Goal: Complete application form

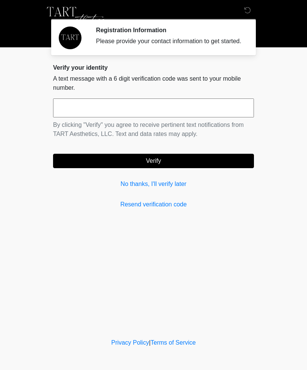
click at [101, 114] on input "text" at bounding box center [153, 107] width 201 height 19
type input "******"
click at [169, 163] on button "Verify" at bounding box center [153, 161] width 201 height 14
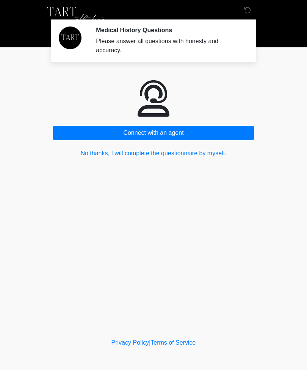
click at [199, 154] on button "No thanks, I will complete the questionnaire by myself." at bounding box center [153, 153] width 201 height 14
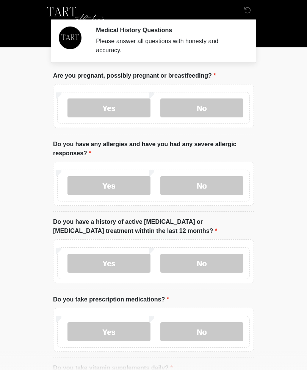
click at [186, 97] on div "Yes No" at bounding box center [153, 108] width 192 height 32
click at [200, 109] on label "No" at bounding box center [201, 107] width 83 height 19
click at [205, 183] on label "No" at bounding box center [201, 185] width 83 height 19
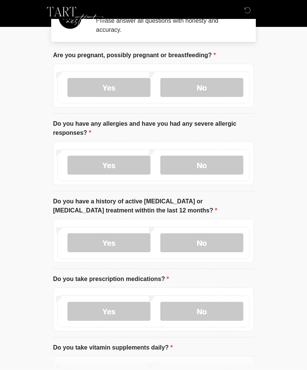
scroll to position [20, 0]
click at [199, 241] on label "No" at bounding box center [201, 243] width 83 height 19
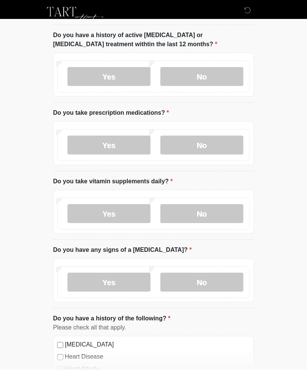
scroll to position [190, 0]
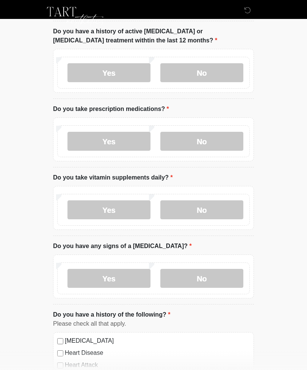
click at [111, 142] on label "Yes" at bounding box center [108, 141] width 83 height 19
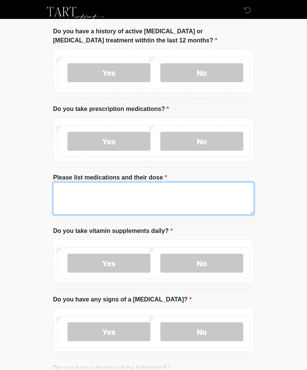
click at [131, 201] on textarea "Please list medications and their dose" at bounding box center [153, 198] width 201 height 33
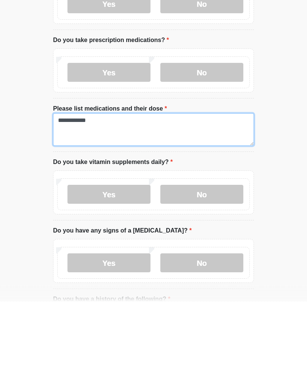
type textarea "**********"
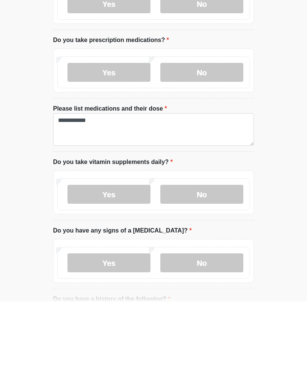
click at [123, 254] on label "Yes" at bounding box center [108, 263] width 83 height 19
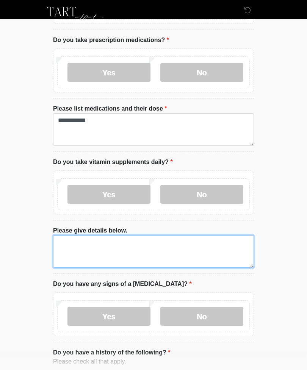
click at [76, 249] on textarea "Please give details below." at bounding box center [153, 251] width 201 height 33
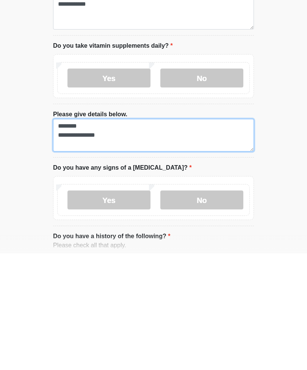
type textarea "**********"
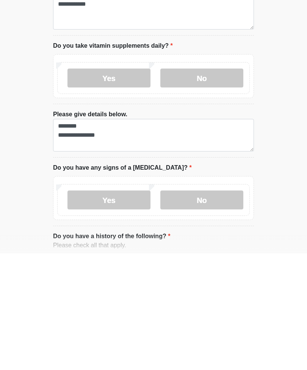
click at [218, 307] on label "No" at bounding box center [201, 316] width 83 height 19
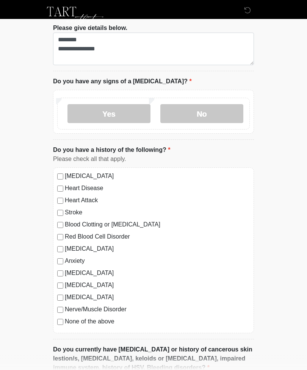
scroll to position [461, 0]
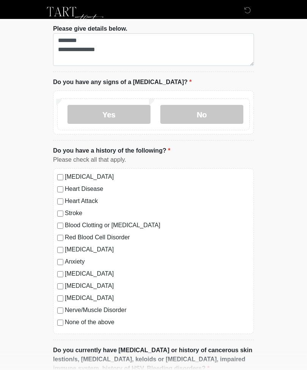
click at [65, 319] on label "None of the above" at bounding box center [157, 322] width 185 height 9
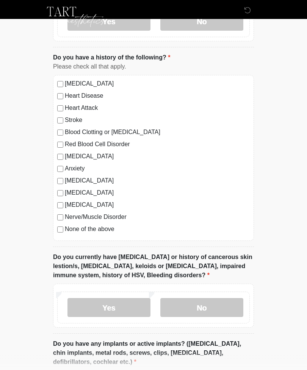
scroll to position [571, 0]
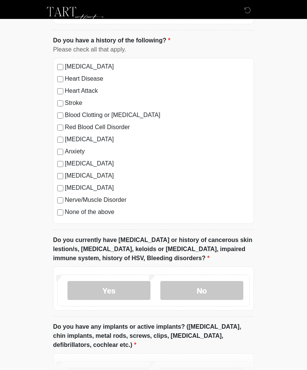
click at [111, 291] on label "Yes" at bounding box center [108, 290] width 83 height 19
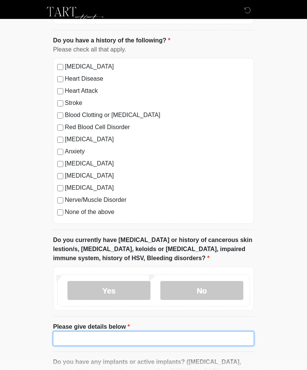
click at [182, 335] on input "Please give details below" at bounding box center [153, 338] width 201 height 14
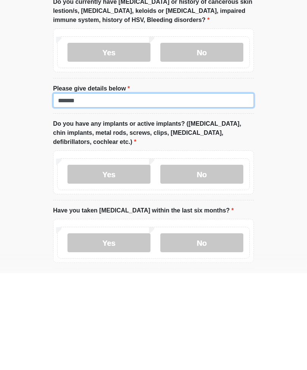
scroll to position [714, 0]
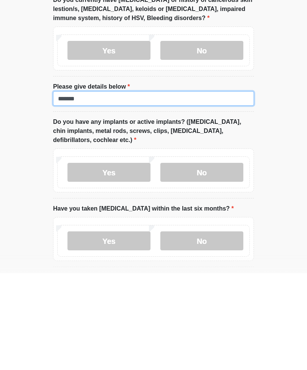
type input "*******"
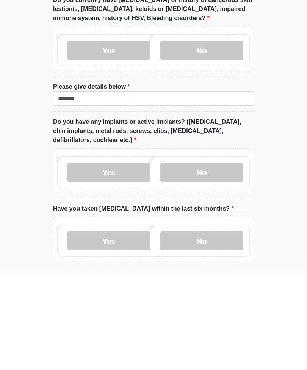
click at [124, 260] on label "Yes" at bounding box center [108, 269] width 83 height 19
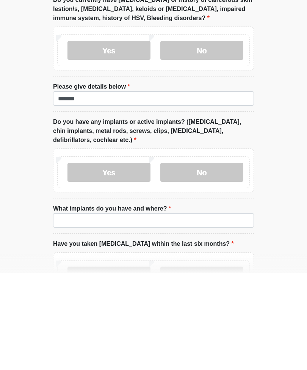
scroll to position [743, 0]
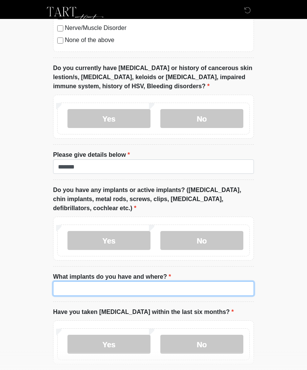
click at [130, 285] on input "What implants do you have and where?" at bounding box center [153, 288] width 201 height 14
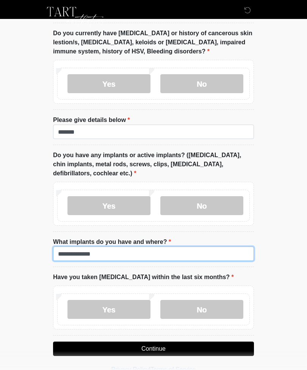
click at [125, 255] on input "**********" at bounding box center [153, 253] width 201 height 14
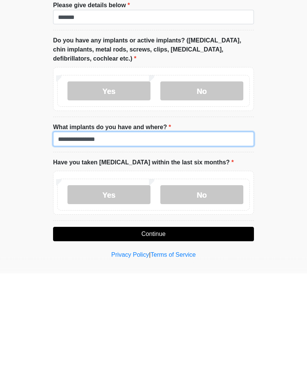
type input "**********"
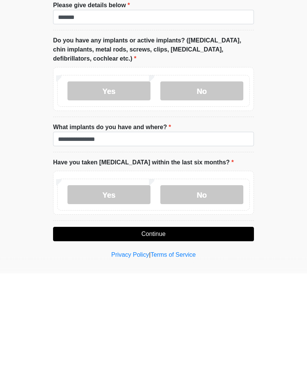
click at [211, 282] on label "No" at bounding box center [201, 291] width 83 height 19
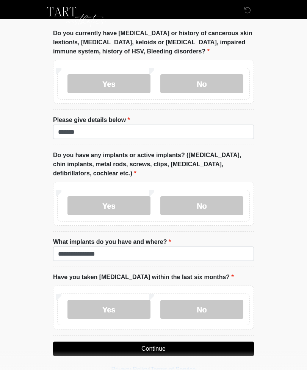
click at [137, 349] on button "Continue" at bounding box center [153, 348] width 201 height 14
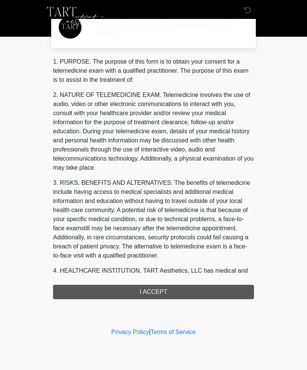
scroll to position [0, 0]
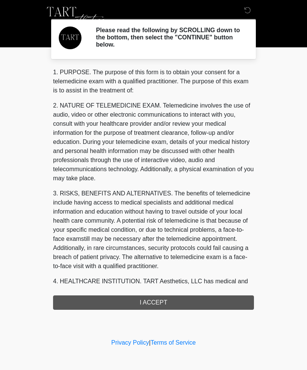
click at [188, 201] on p "3. RISKS, BENEFITS AND ALTERNATIVES. The benefits of telemedicine include havin…" at bounding box center [153, 230] width 201 height 82
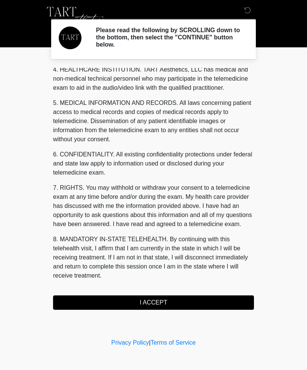
click at [142, 302] on button "I ACCEPT" at bounding box center [153, 302] width 201 height 14
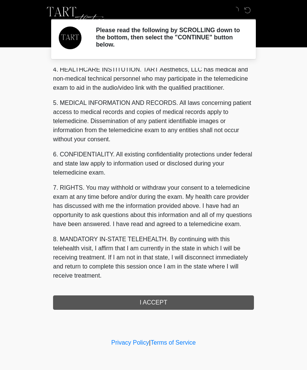
scroll to position [221, 0]
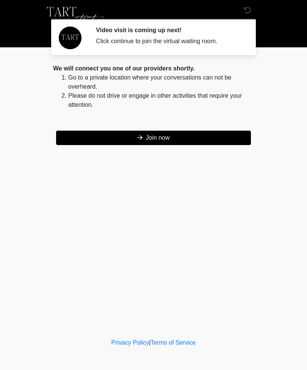
click at [202, 137] on button "Join now" at bounding box center [153, 138] width 195 height 14
